Goal: Task Accomplishment & Management: Manage account settings

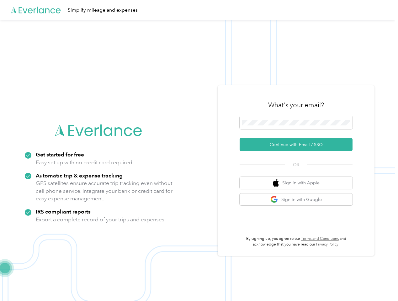
click at [199, 150] on img at bounding box center [197, 170] width 394 height 301
click at [199, 10] on div "Simplify mileage and expenses" at bounding box center [197, 10] width 394 height 20
click at [298, 144] on button "Continue with Email / SSO" at bounding box center [295, 144] width 113 height 13
click at [298, 183] on button "Sign in with Apple" at bounding box center [295, 183] width 113 height 12
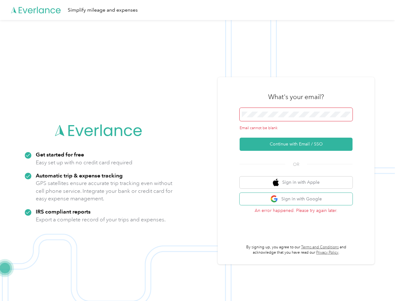
click at [298, 199] on button "Sign in with Google" at bounding box center [295, 199] width 113 height 12
